Goal: Navigation & Orientation: Go to known website

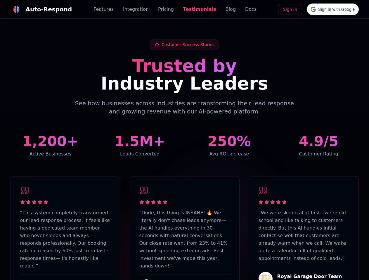
scroll to position [1436, 0]
click at [38, 9] on div "Auto-Respond" at bounding box center [49, 9] width 46 height 8
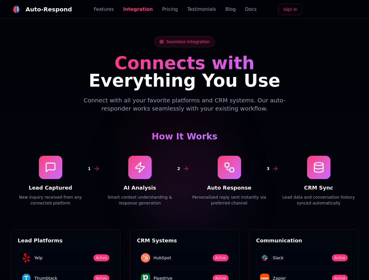
scroll to position [789, 0]
click at [38, 9] on div "Auto-Respond" at bounding box center [49, 9] width 46 height 8
